Goal: Task Accomplishment & Management: Manage account settings

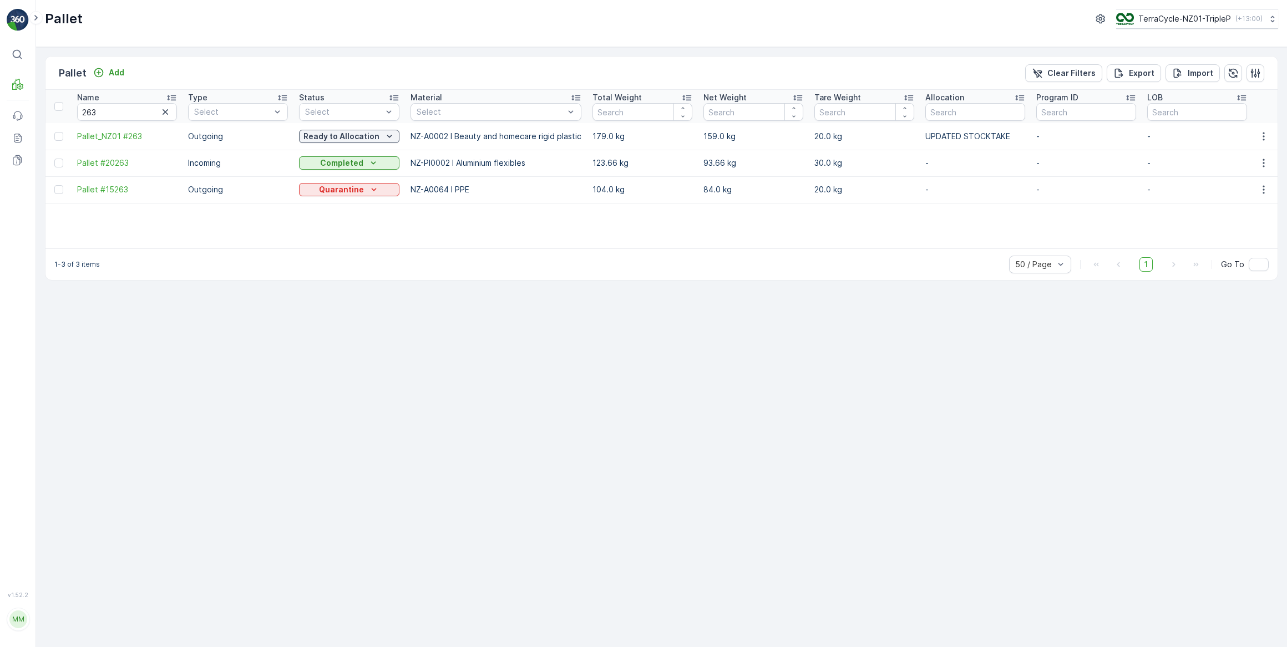
click at [165, 112] on icon "button" at bounding box center [166, 112] width 6 height 6
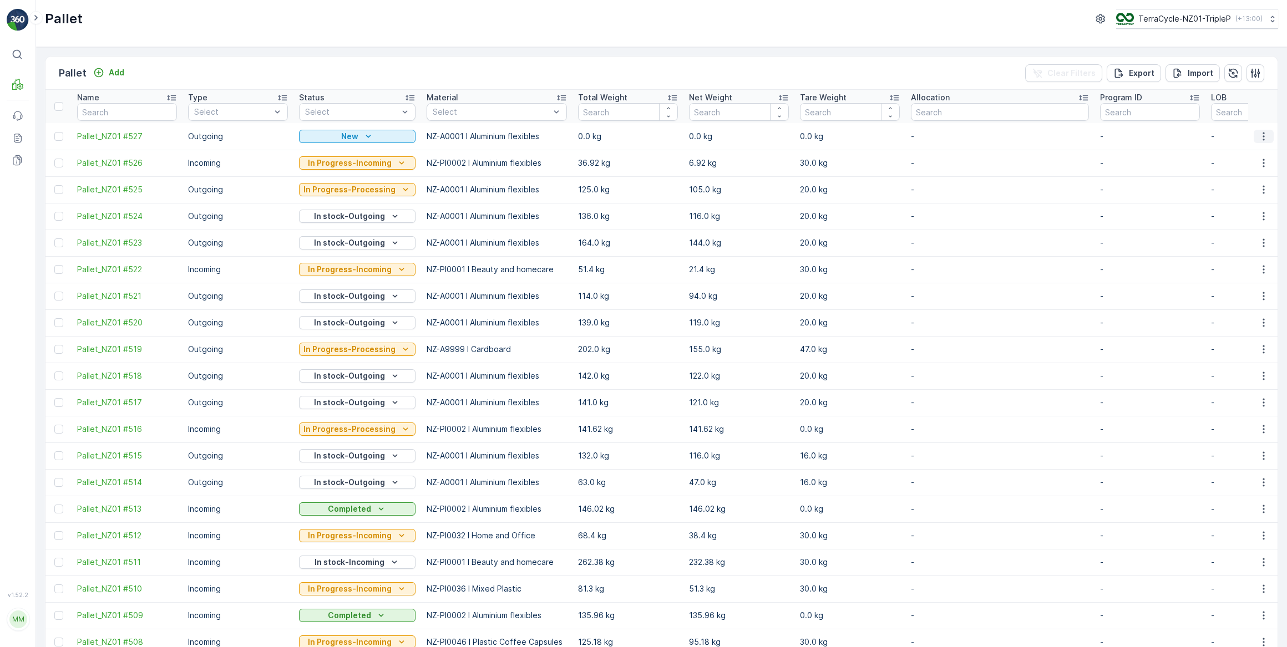
click at [1263, 136] on icon "button" at bounding box center [1264, 136] width 2 height 8
click at [1251, 200] on span "Update Weight" at bounding box center [1246, 199] width 57 height 11
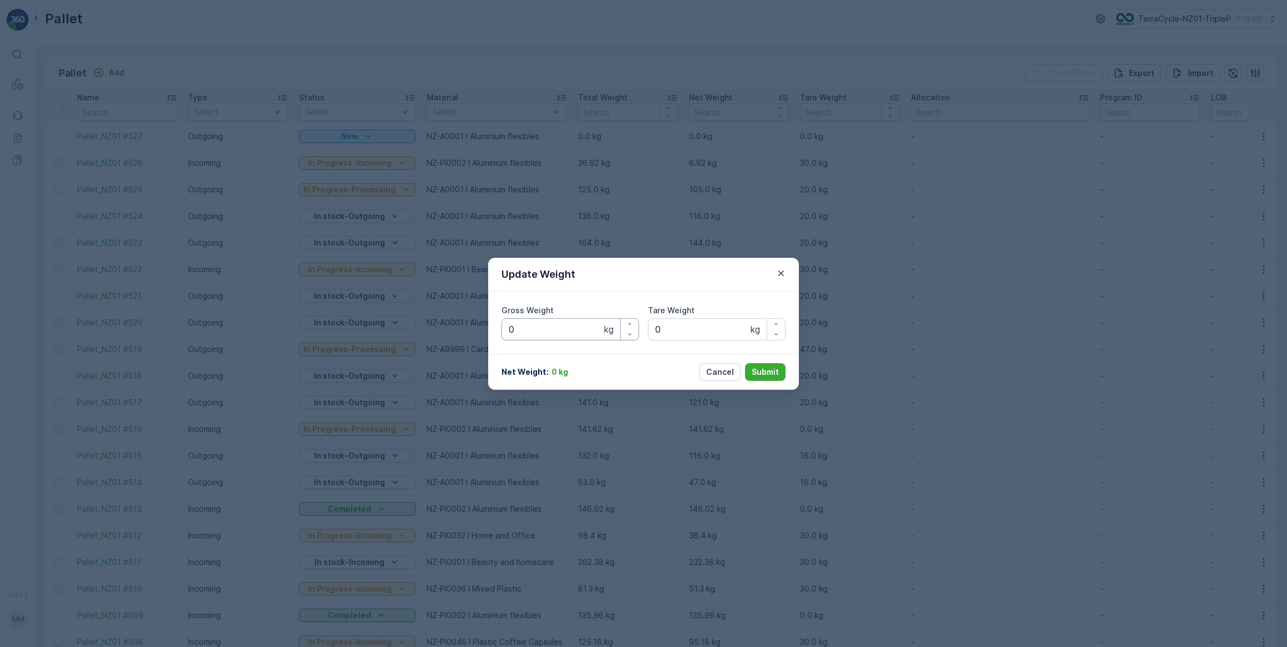
click at [550, 333] on Weight "0" at bounding box center [571, 329] width 138 height 22
type Weight "0125"
click at [696, 338] on Weight "0" at bounding box center [717, 329] width 138 height 22
type Weight "020"
click at [765, 372] on p "Submit" at bounding box center [765, 372] width 27 height 11
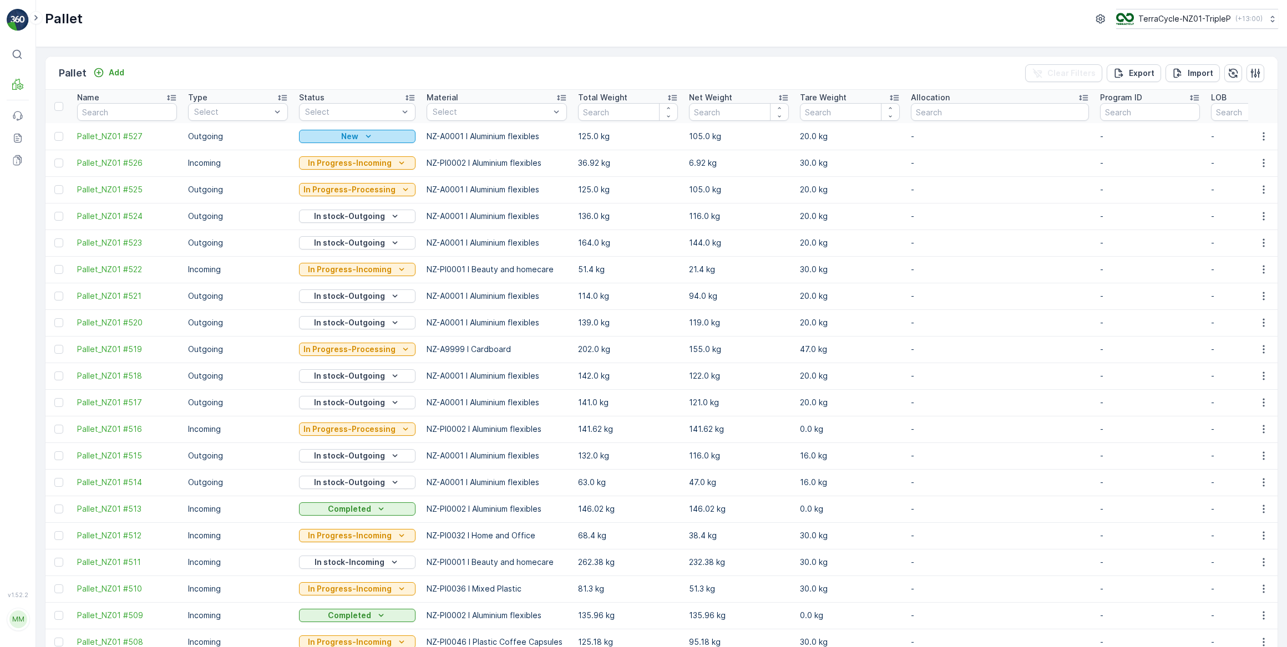
click at [363, 135] on icon "New" at bounding box center [368, 136] width 11 height 11
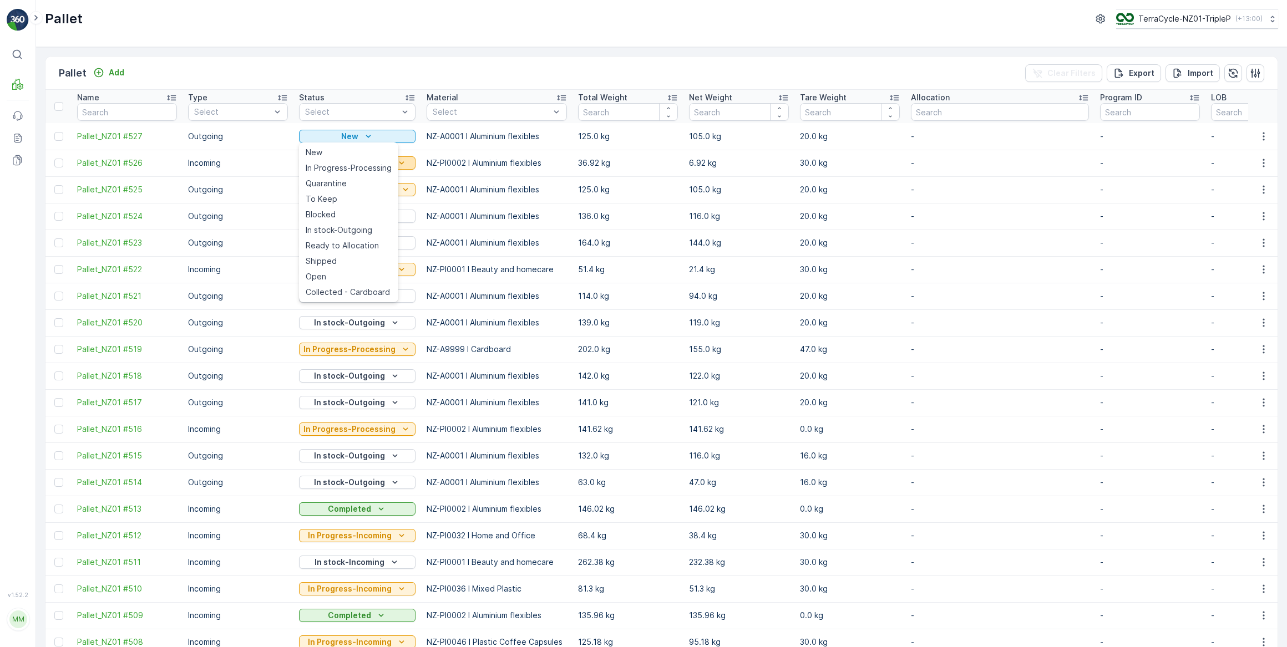
click at [362, 166] on span "In Progress-Processing" at bounding box center [349, 168] width 86 height 11
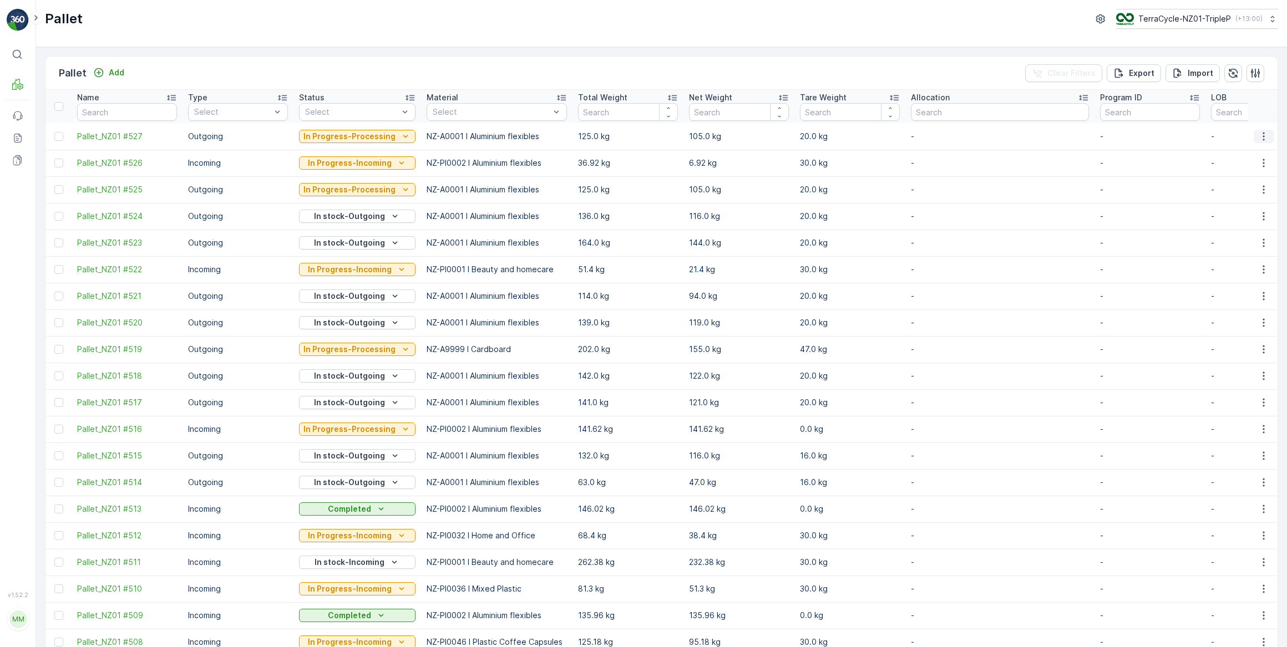
click at [1263, 135] on icon "button" at bounding box center [1264, 136] width 2 height 8
click at [1236, 216] on span "Print QR" at bounding box center [1233, 214] width 31 height 11
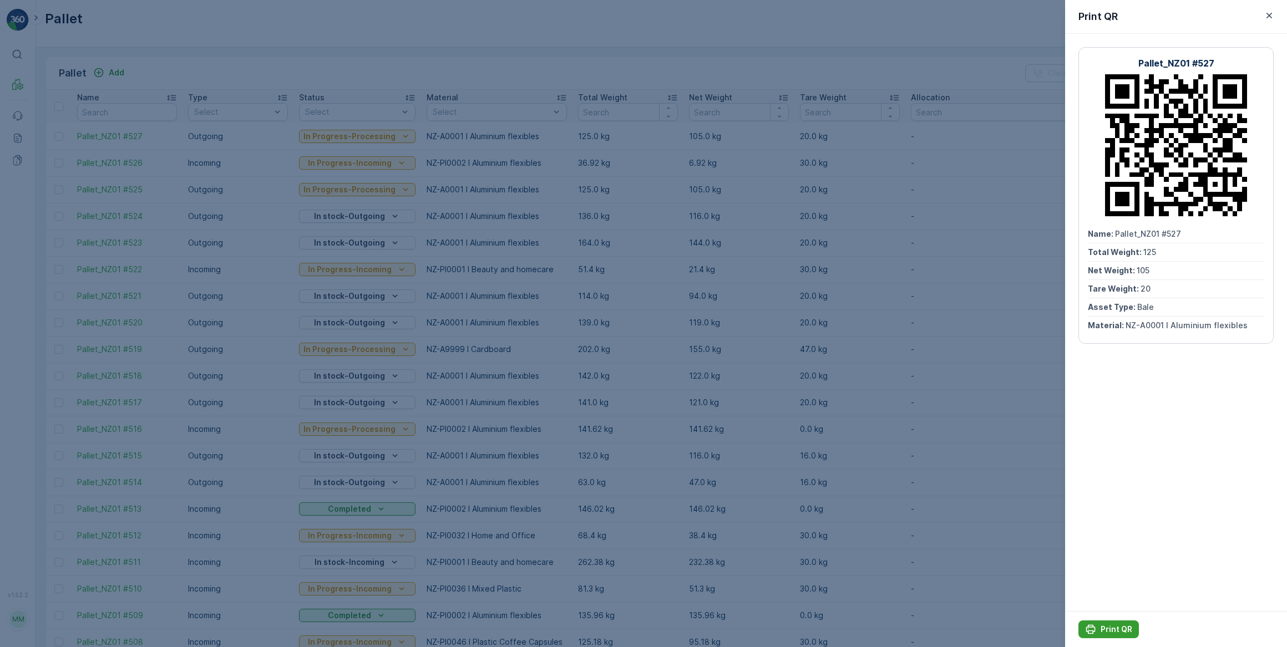
click at [1118, 631] on p "Print QR" at bounding box center [1117, 629] width 32 height 11
click at [1270, 16] on icon "button" at bounding box center [1270, 16] width 6 height 6
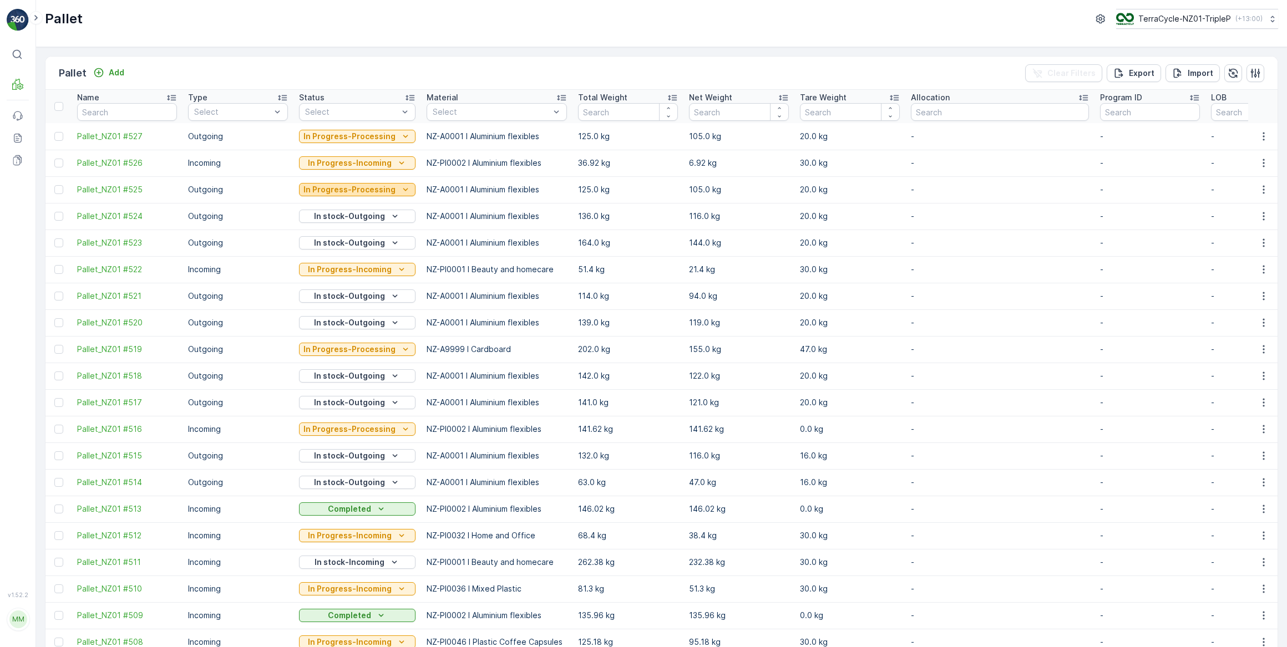
click at [385, 192] on p "In Progress-Processing" at bounding box center [349, 189] width 92 height 11
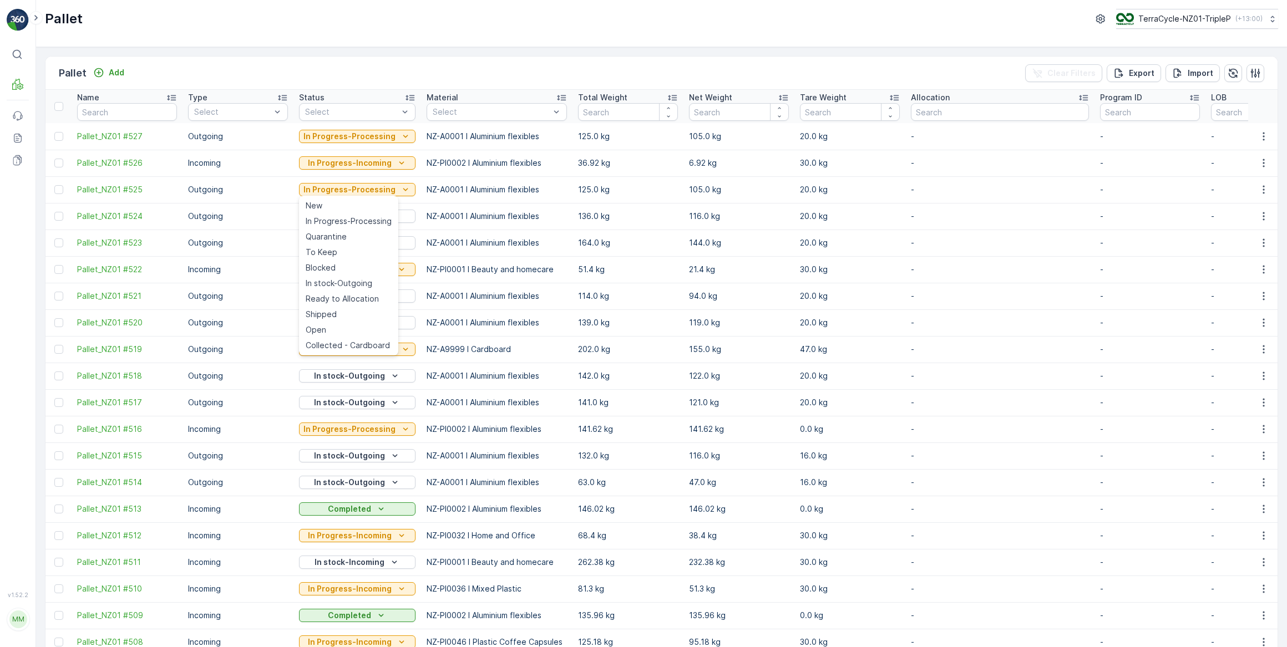
click at [337, 283] on span "In stock-Outgoing" at bounding box center [339, 283] width 67 height 11
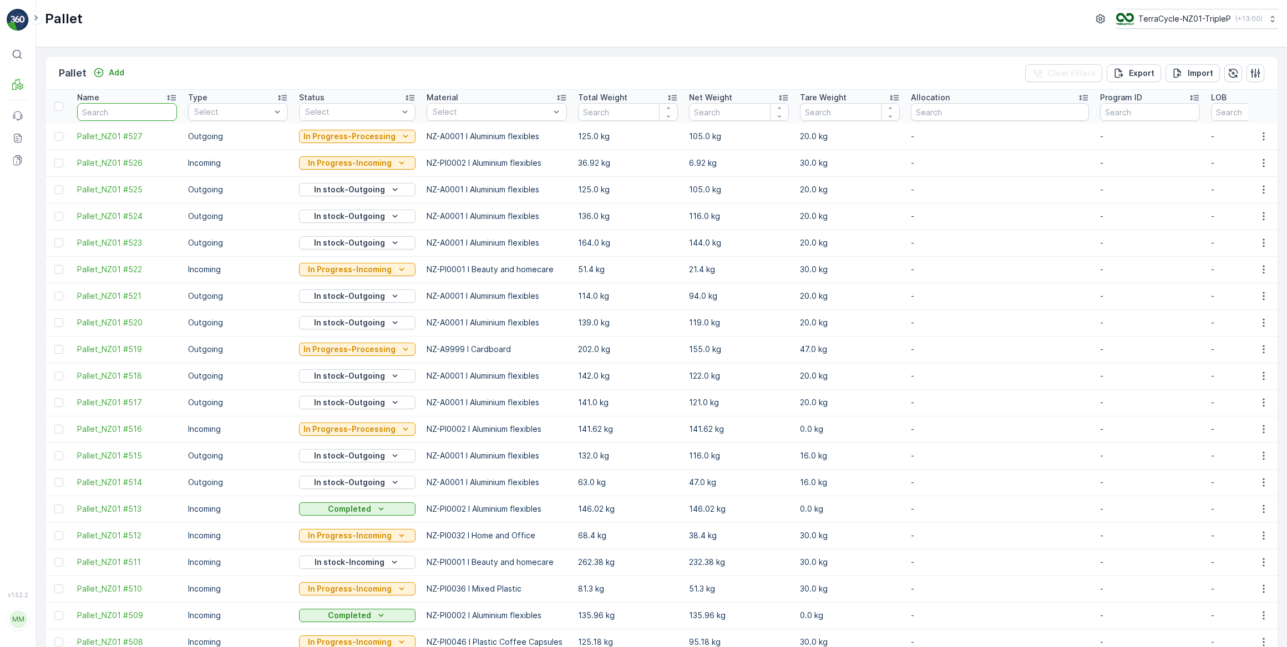
drag, startPoint x: 157, startPoint y: 111, endPoint x: 194, endPoint y: 47, distance: 73.8
click at [162, 104] on input "text" at bounding box center [127, 112] width 100 height 18
type input "464"
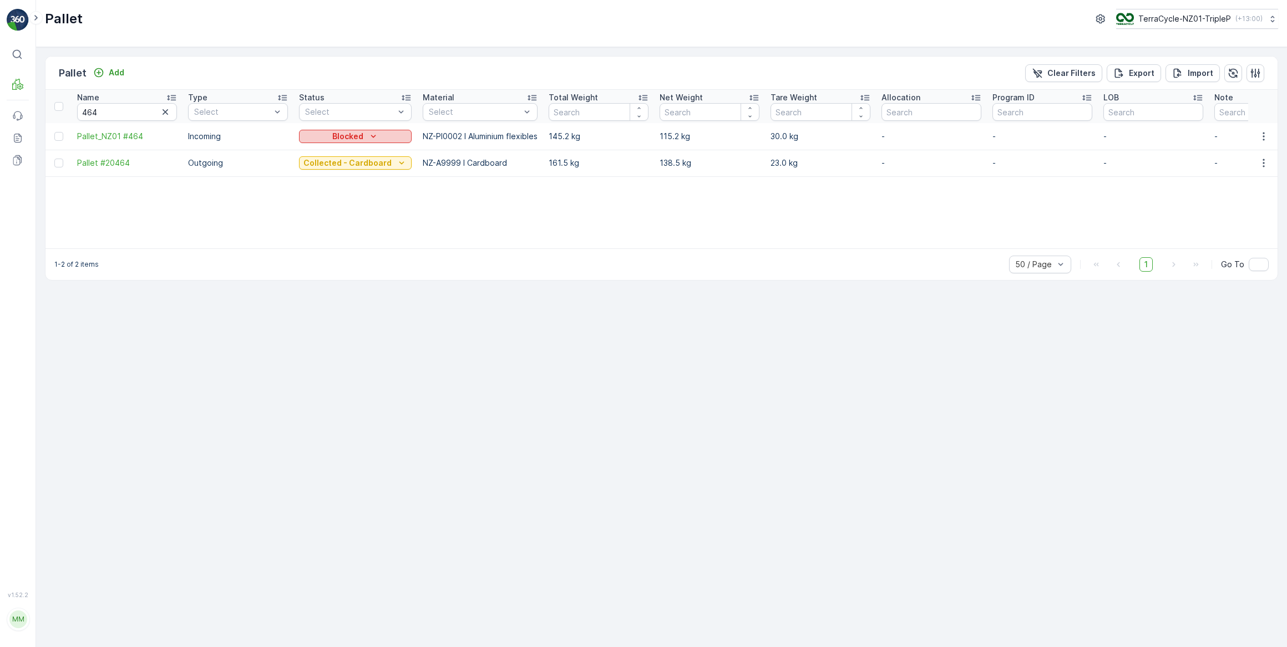
click at [342, 133] on p "Blocked" at bounding box center [347, 136] width 31 height 11
click at [357, 184] on span "In stock-Incoming" at bounding box center [338, 183] width 64 height 11
click at [361, 133] on p "In stock-Incoming" at bounding box center [348, 136] width 70 height 11
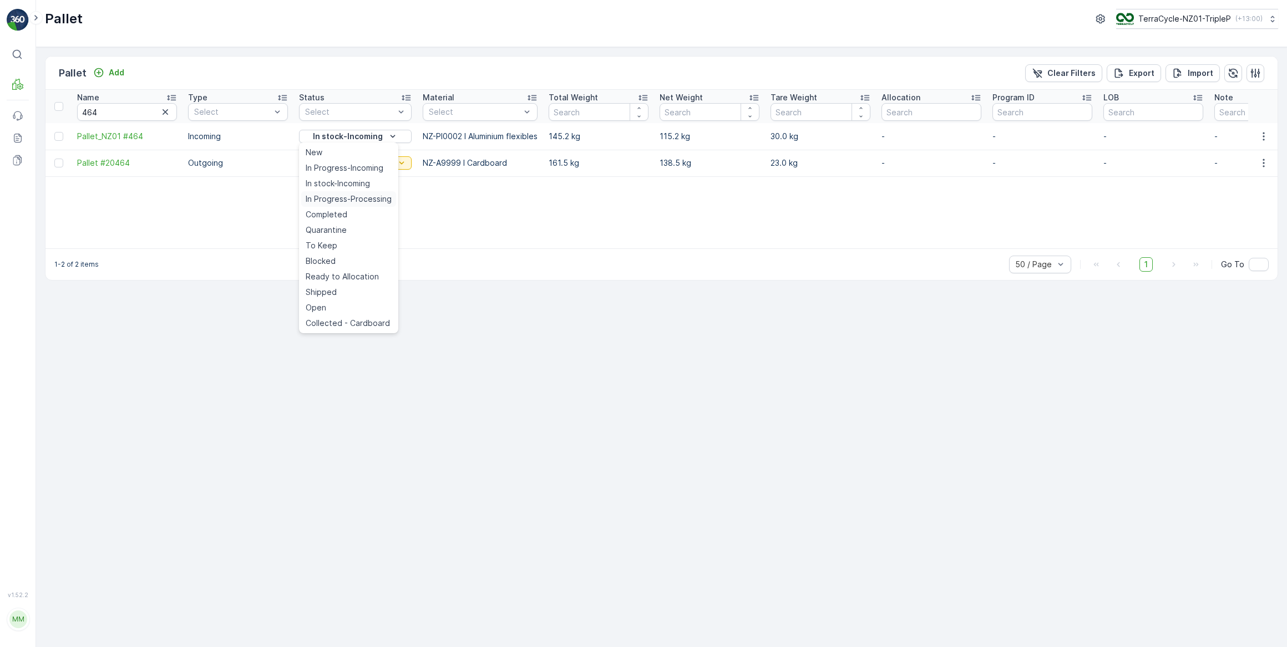
click at [369, 200] on span "In Progress-Processing" at bounding box center [349, 199] width 86 height 11
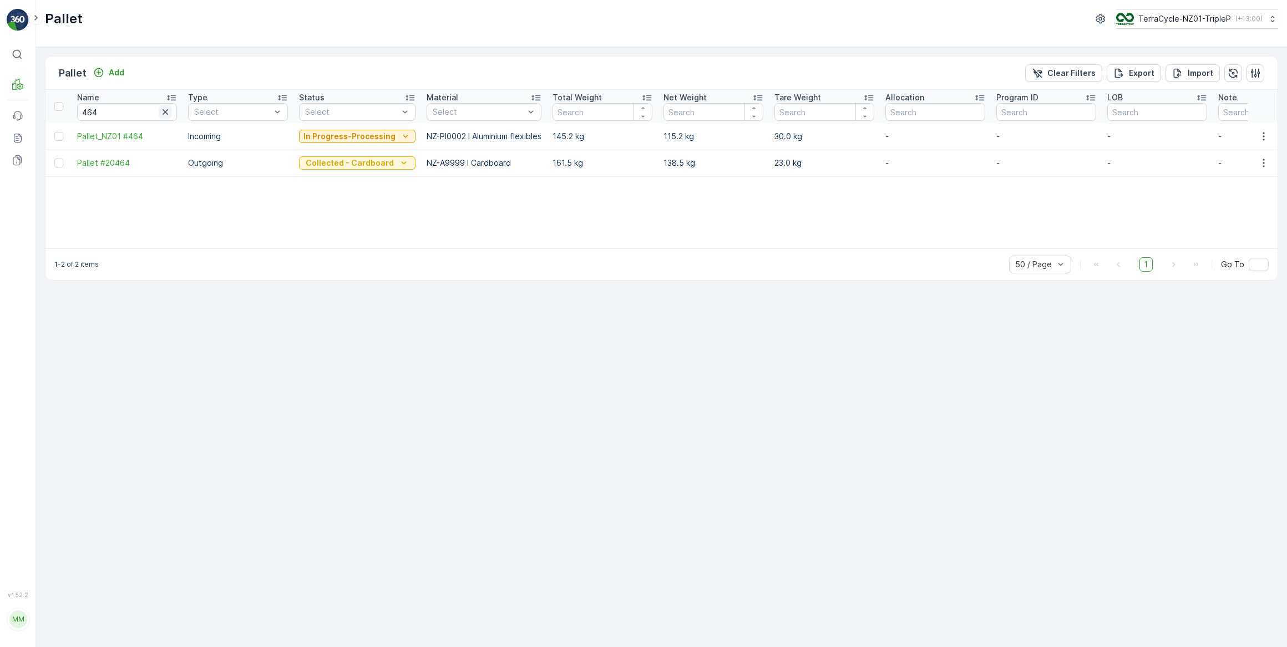
click at [166, 111] on icon "button" at bounding box center [166, 112] width 6 height 6
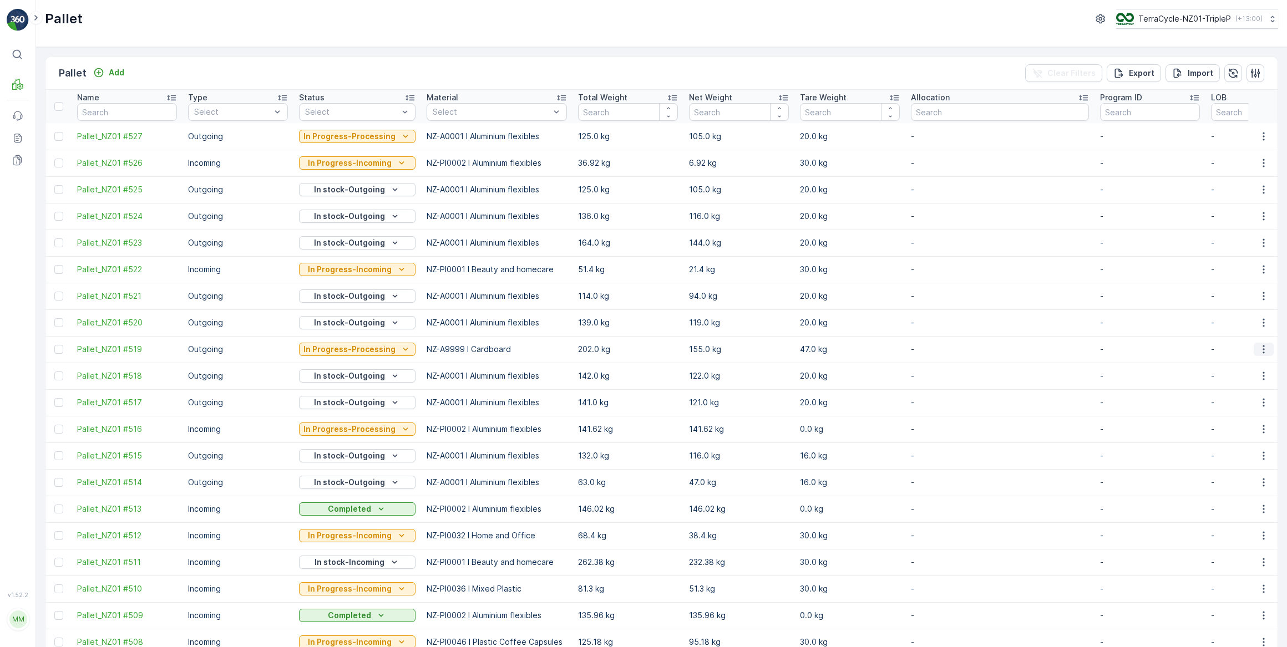
click at [1261, 351] on icon "button" at bounding box center [1263, 349] width 11 height 11
click at [1257, 415] on span "Update Weight" at bounding box center [1246, 412] width 57 height 11
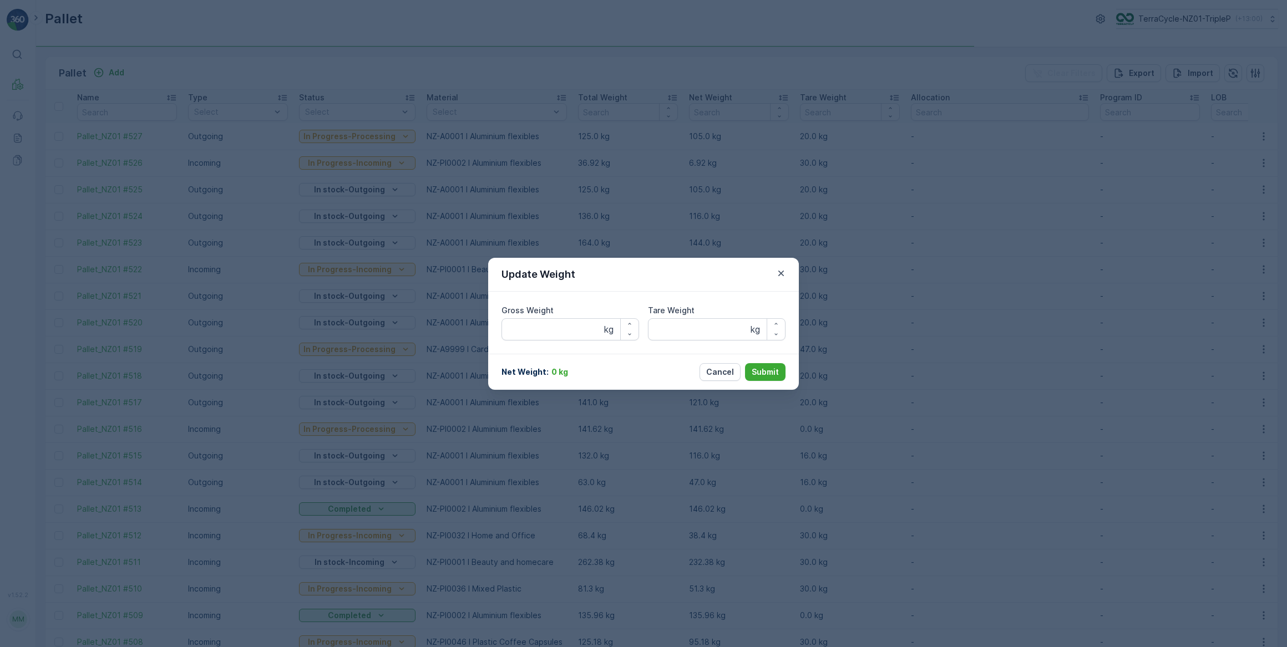
type Weight "202"
type Weight "47"
click at [726, 372] on p "Cancel" at bounding box center [720, 372] width 28 height 11
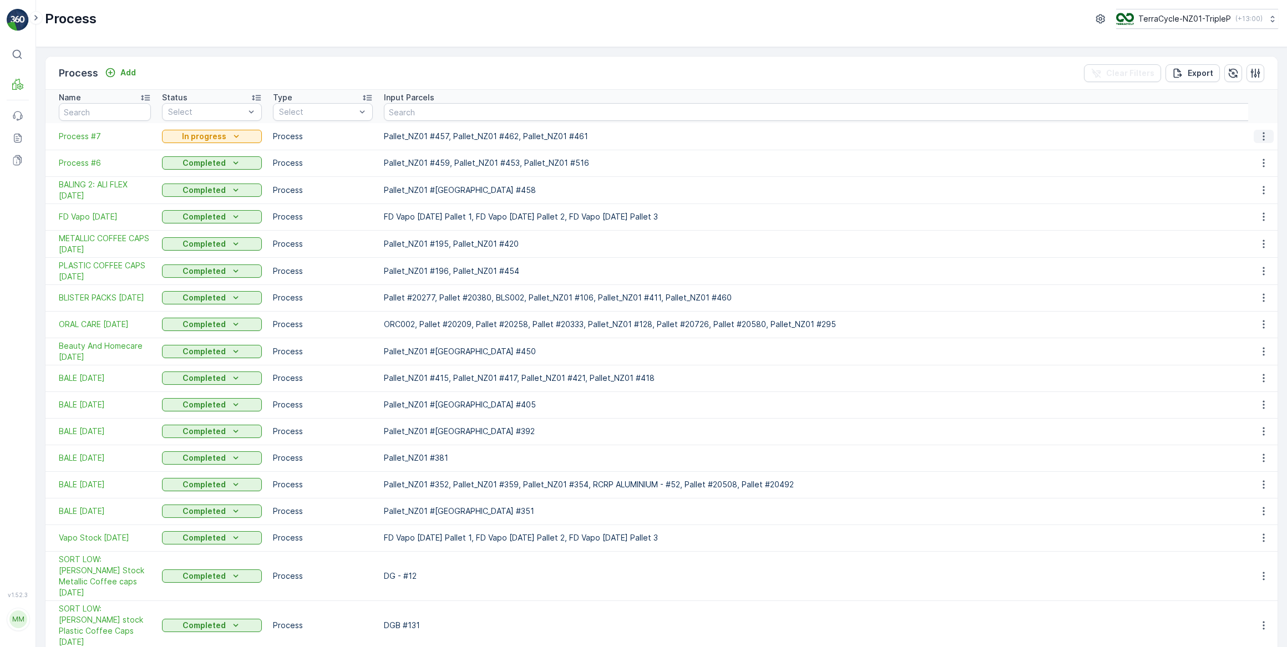
click at [1263, 136] on icon "button" at bounding box center [1264, 136] width 2 height 8
click at [1247, 155] on span "See More Details" at bounding box center [1246, 152] width 64 height 11
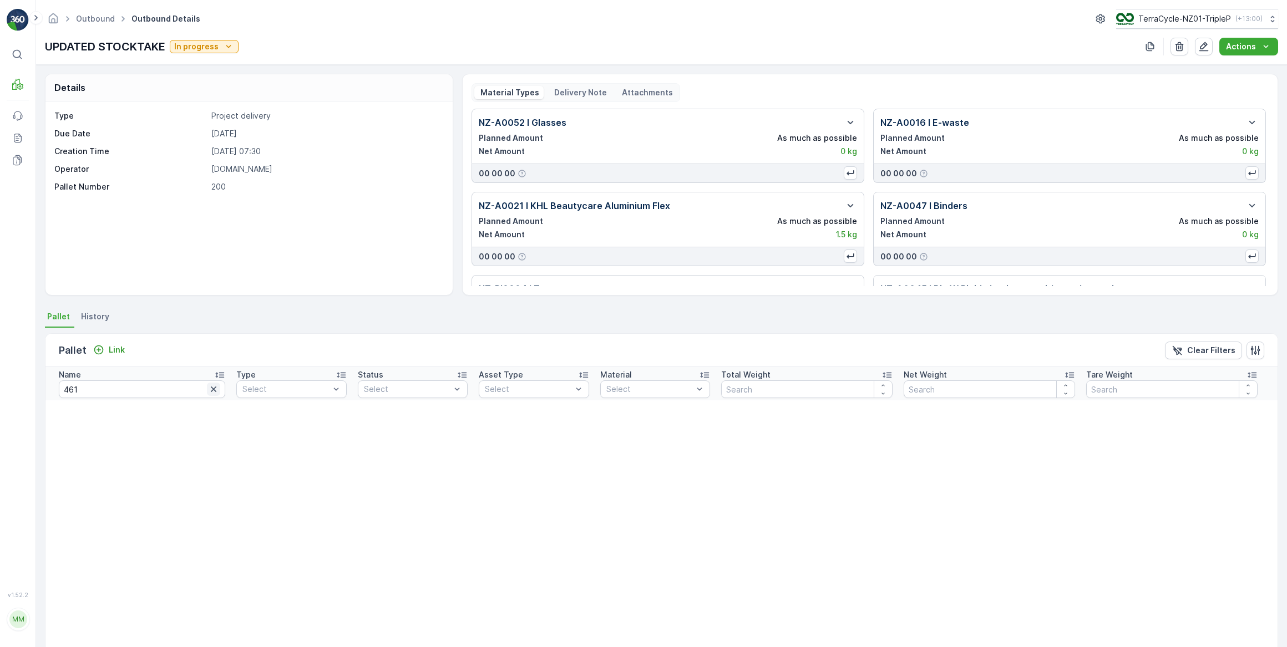
click at [208, 394] on icon "button" at bounding box center [213, 389] width 11 height 11
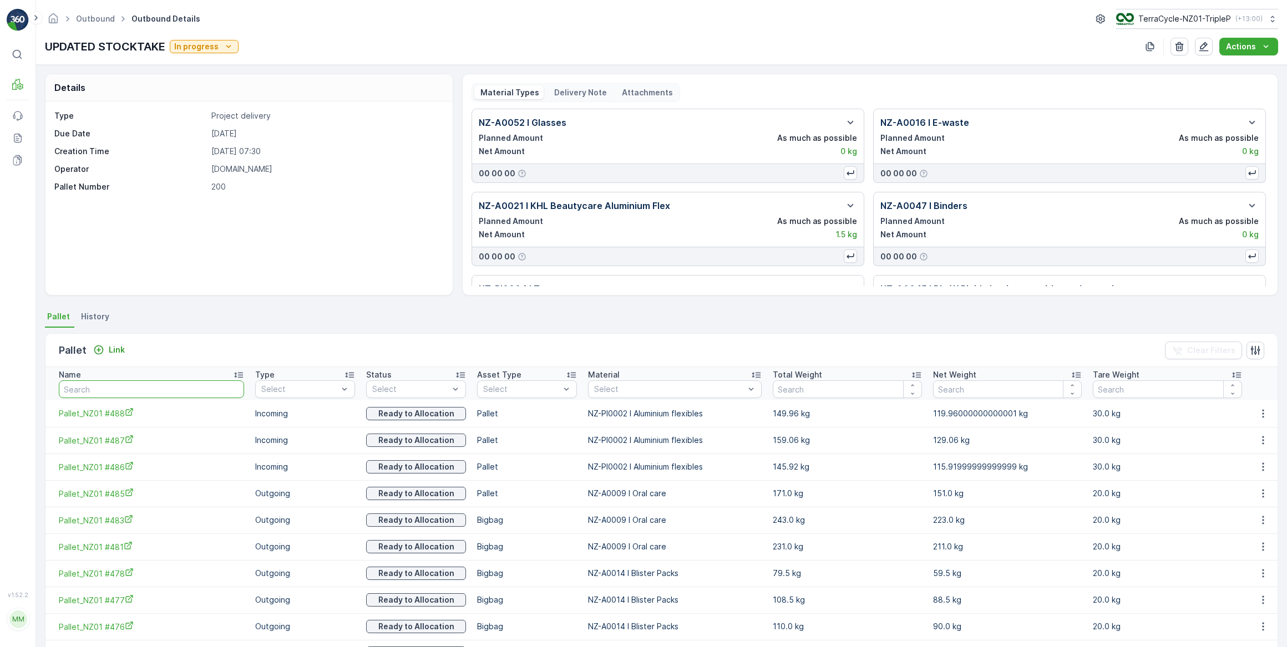
click at [127, 387] on input "text" at bounding box center [151, 390] width 185 height 18
type input "464"
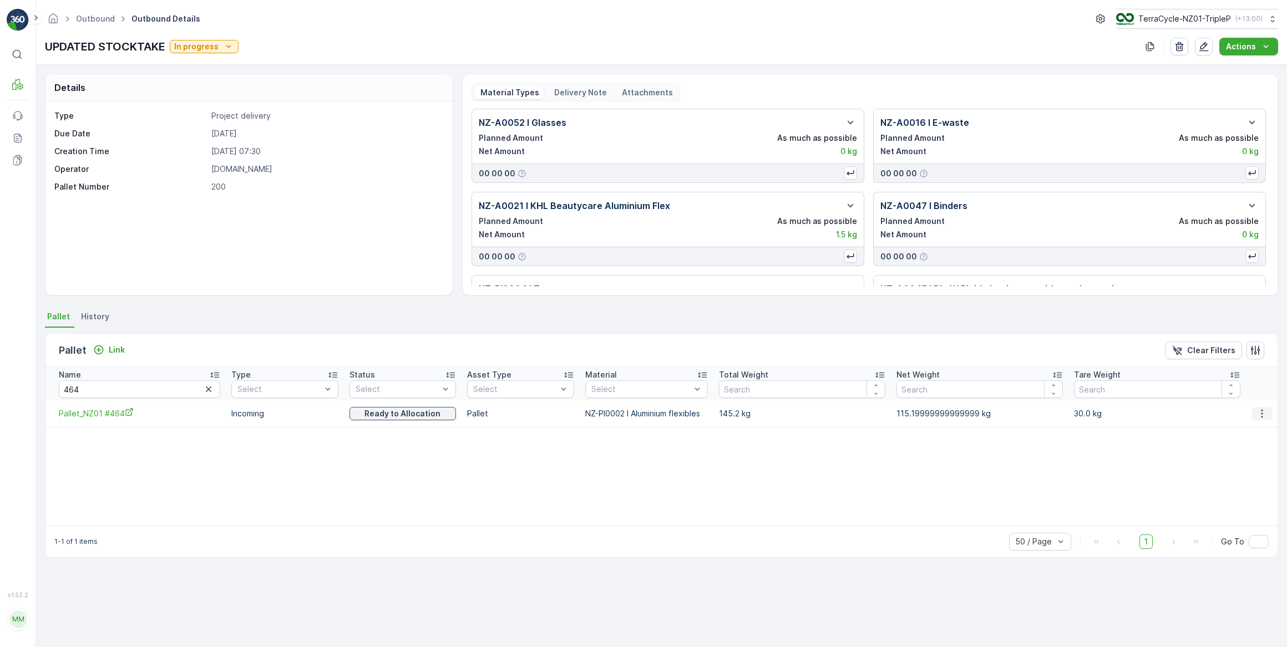
click at [1261, 415] on icon "button" at bounding box center [1262, 413] width 11 height 11
click at [1241, 450] on span "Unlink Pallet" at bounding box center [1240, 450] width 45 height 11
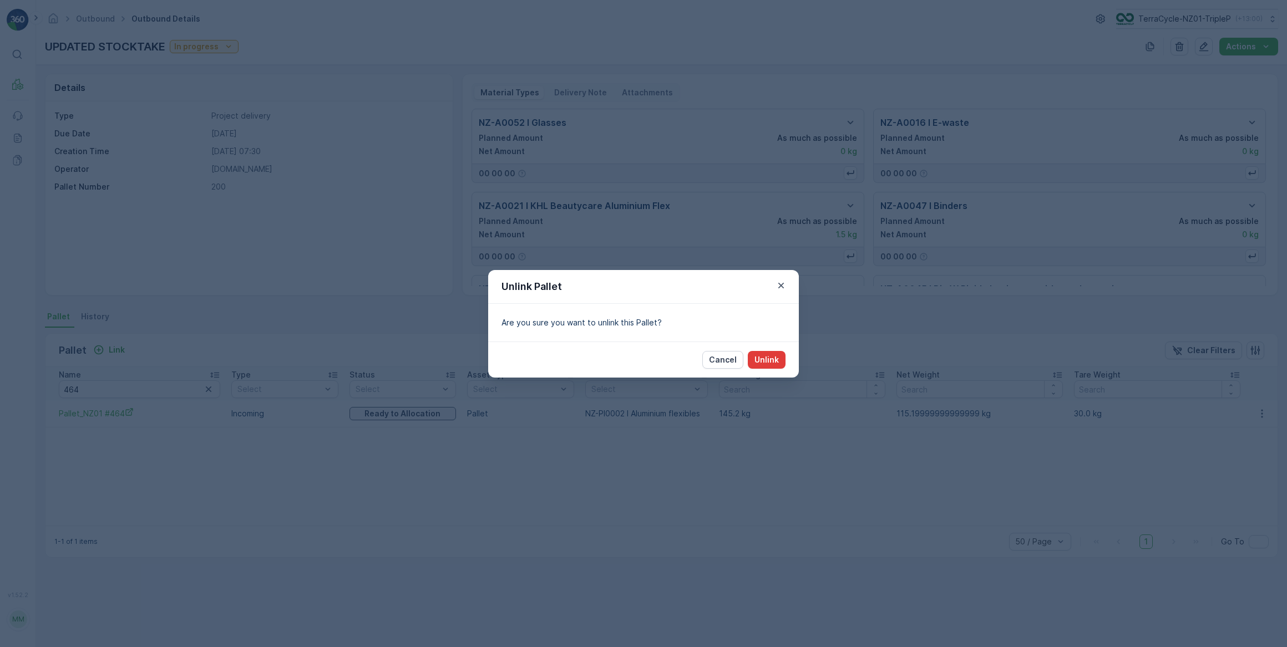
click at [775, 360] on p "Unlink" at bounding box center [767, 360] width 24 height 11
